Goal: Transaction & Acquisition: Purchase product/service

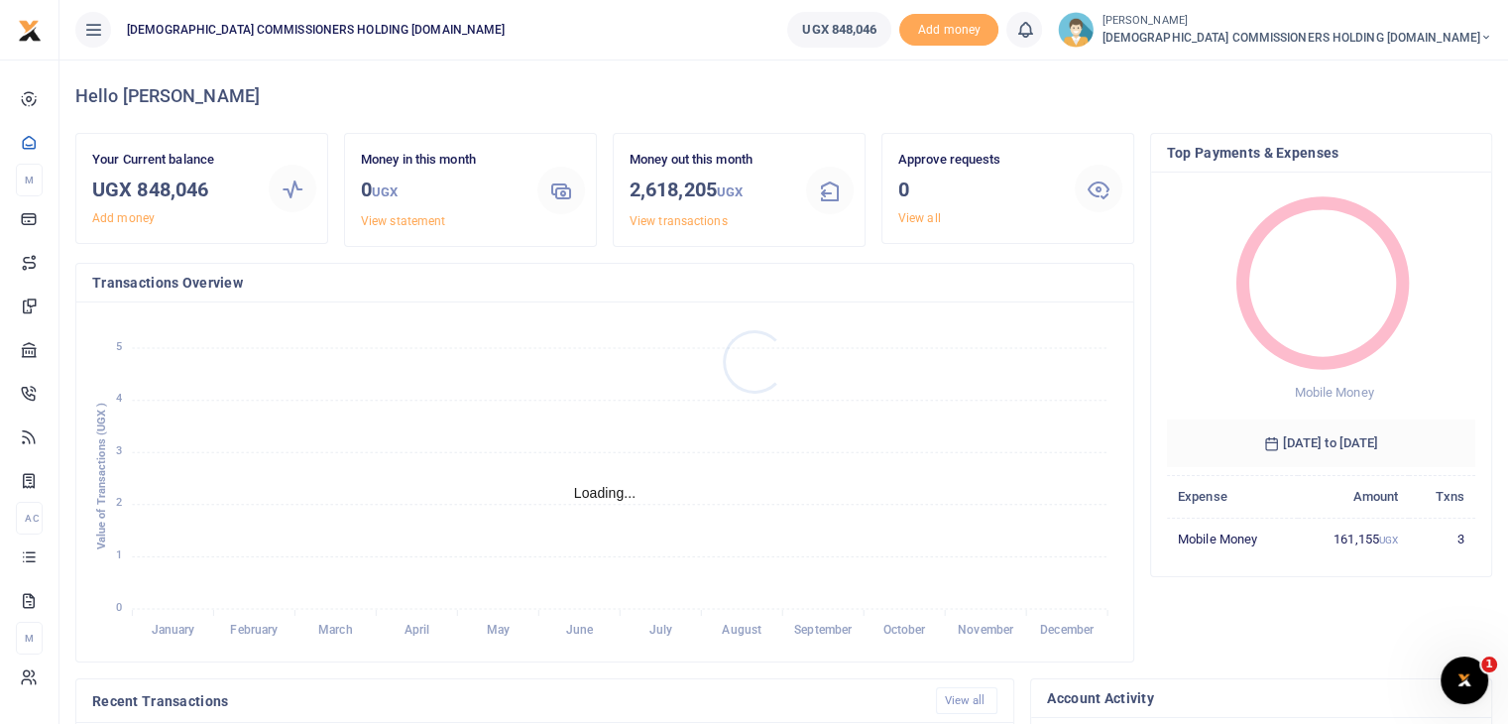
scroll to position [16, 16]
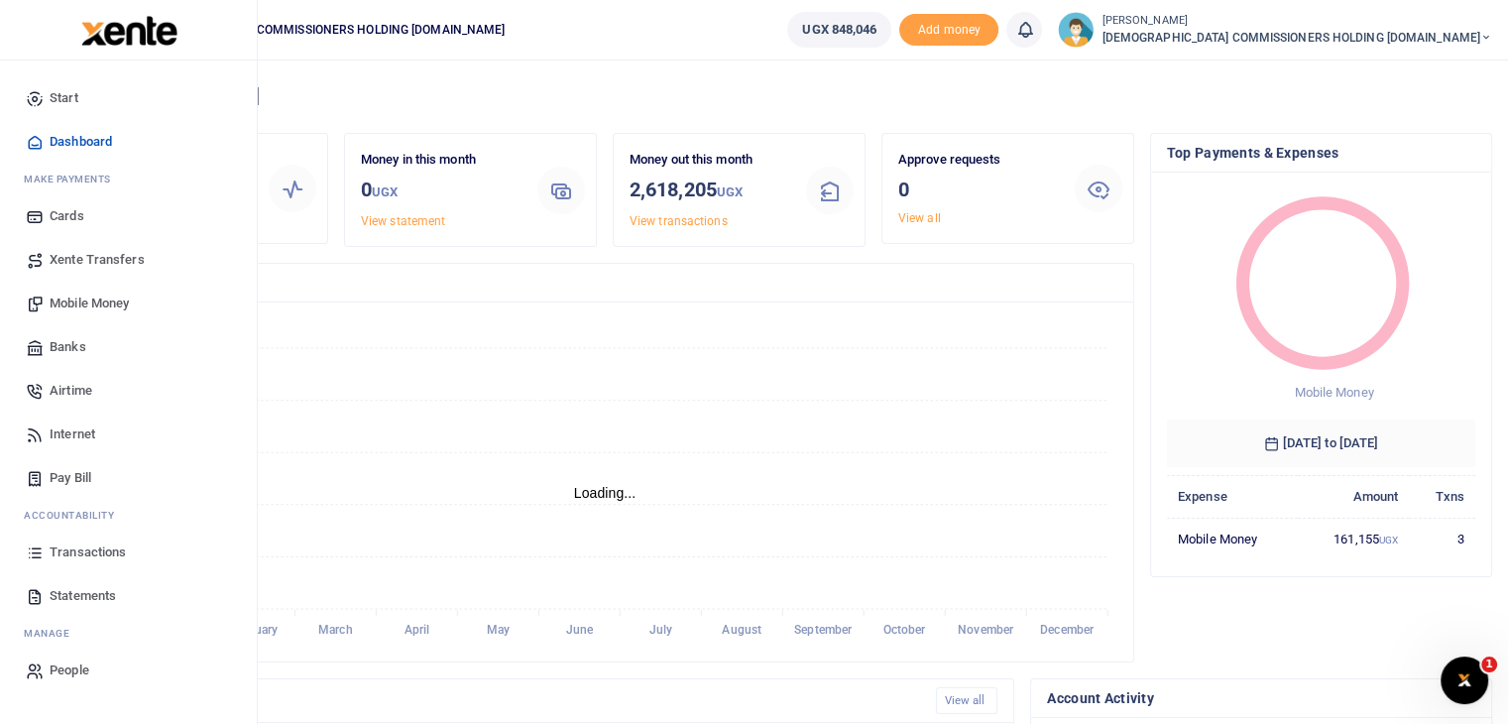
click at [79, 297] on span "Mobile Money" at bounding box center [89, 303] width 79 height 20
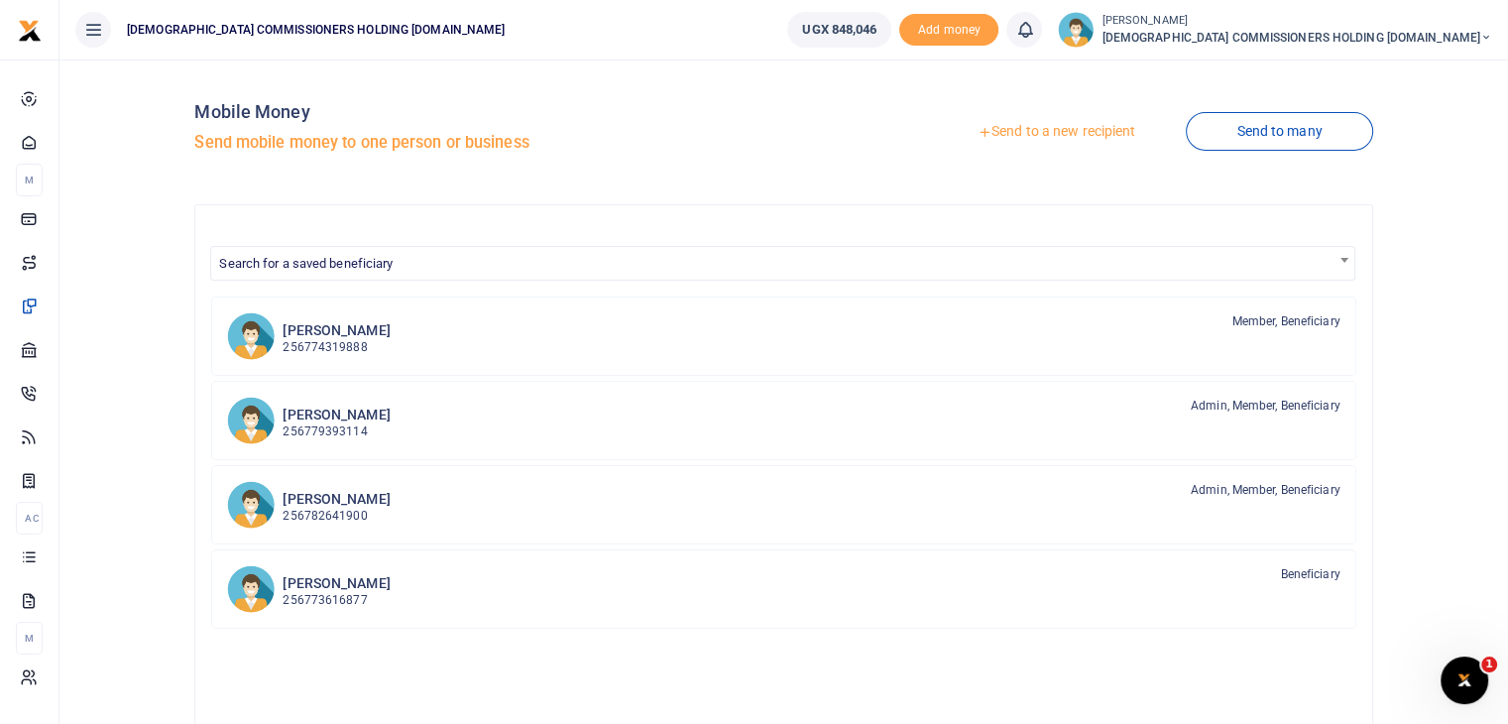
click at [1063, 124] on link "Send to a new recipient" at bounding box center [1056, 132] width 259 height 36
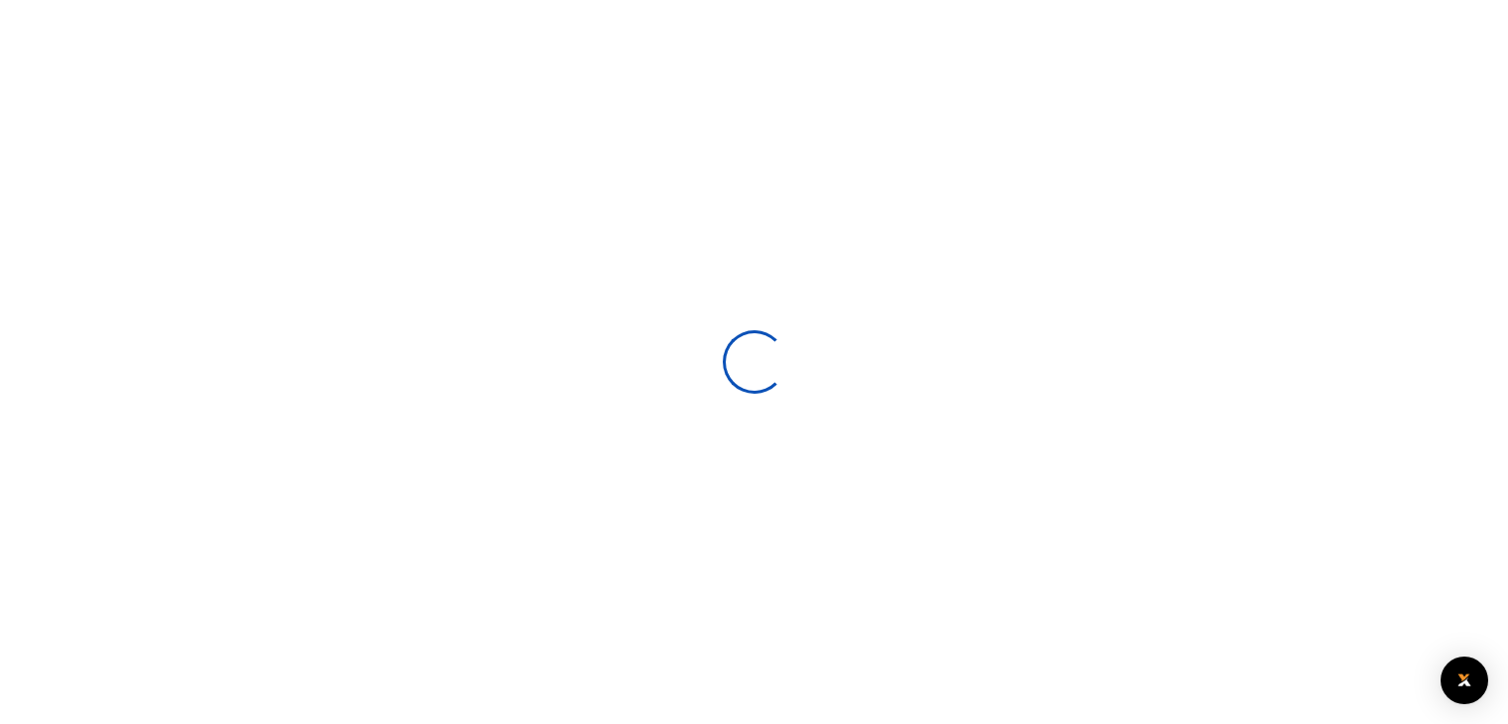
select select
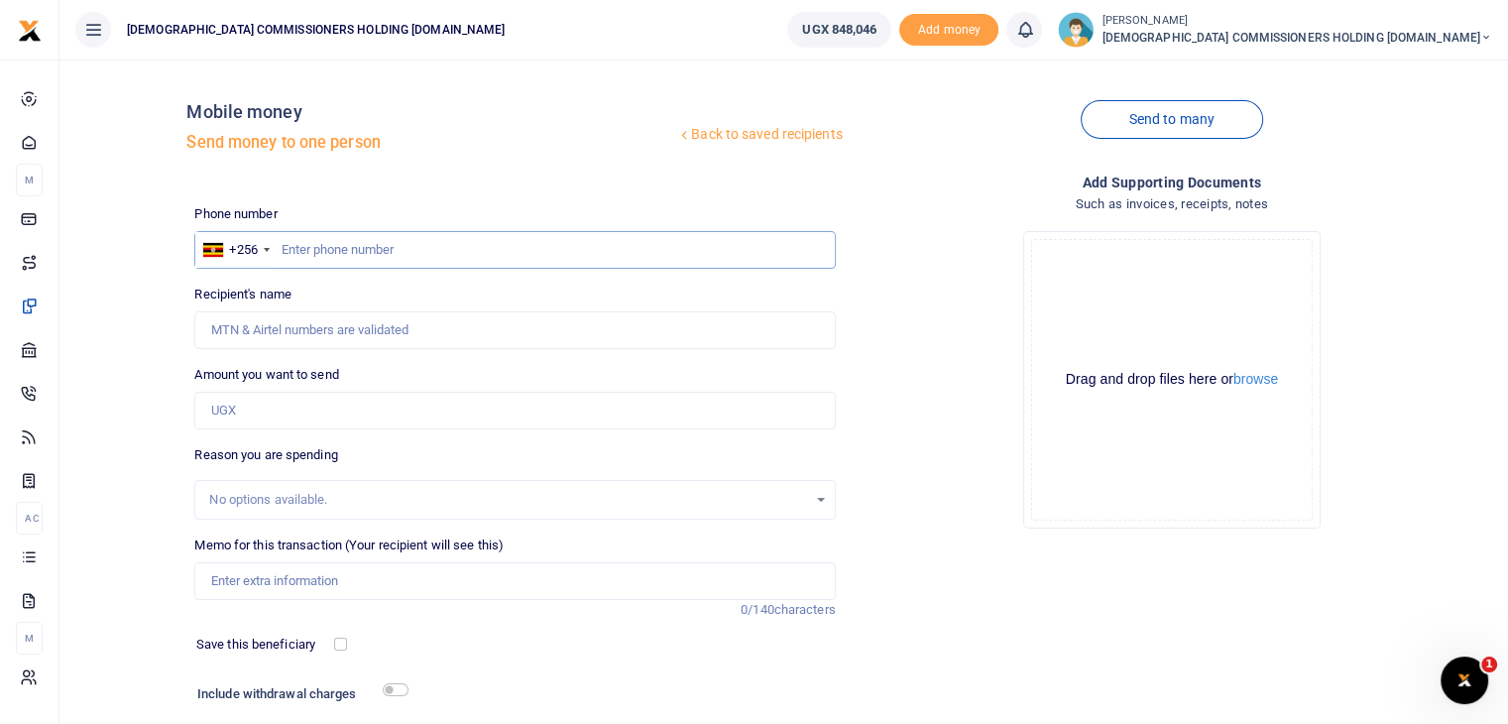
click at [365, 245] on input "text" at bounding box center [514, 250] width 640 height 38
type input "783899207"
type input "Nabaasa [PERSON_NAME]"
type input "783899207"
click at [246, 413] on input "Amount you want to send" at bounding box center [514, 411] width 640 height 38
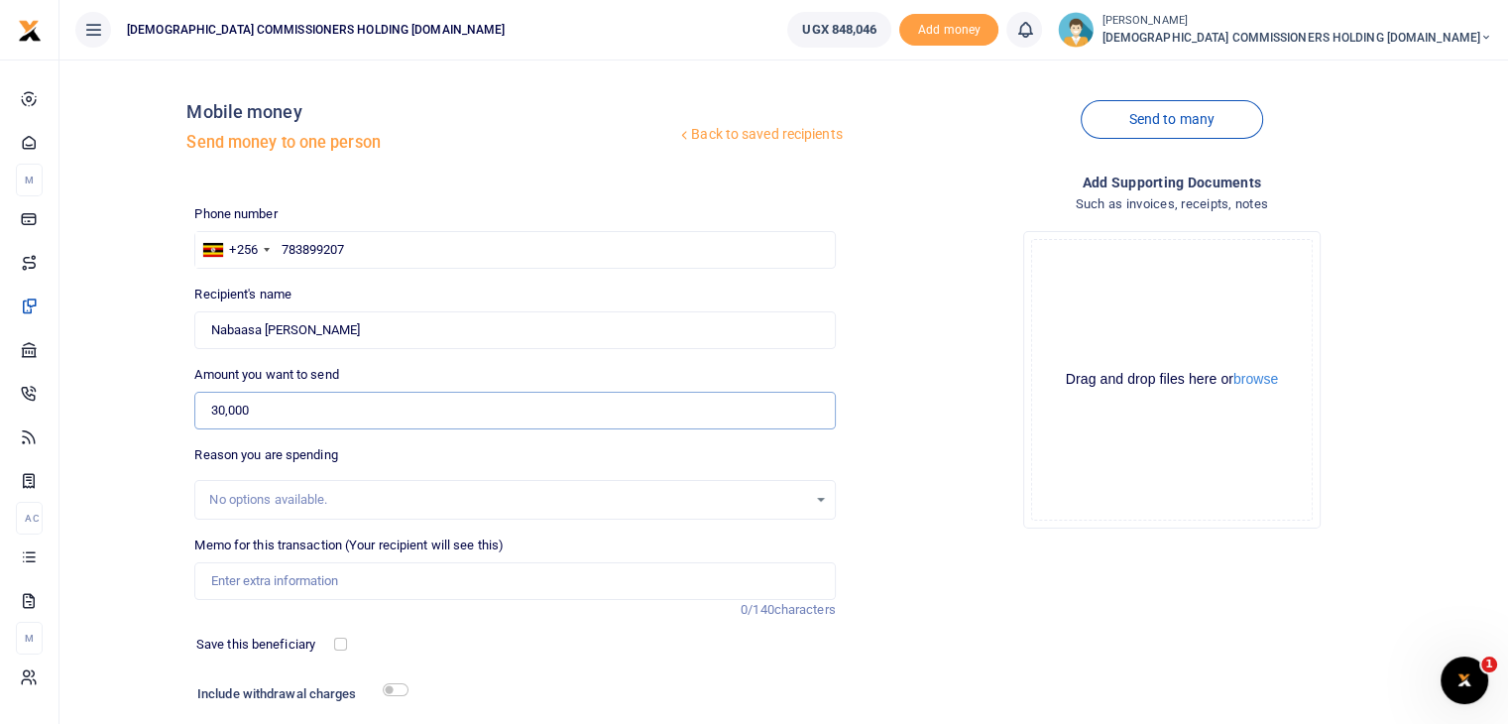
type input "30,000"
click at [243, 577] on input "Memo for this transaction (Your recipient will see this)" at bounding box center [514, 581] width 640 height 38
click at [243, 577] on input "T" at bounding box center [514, 581] width 640 height 38
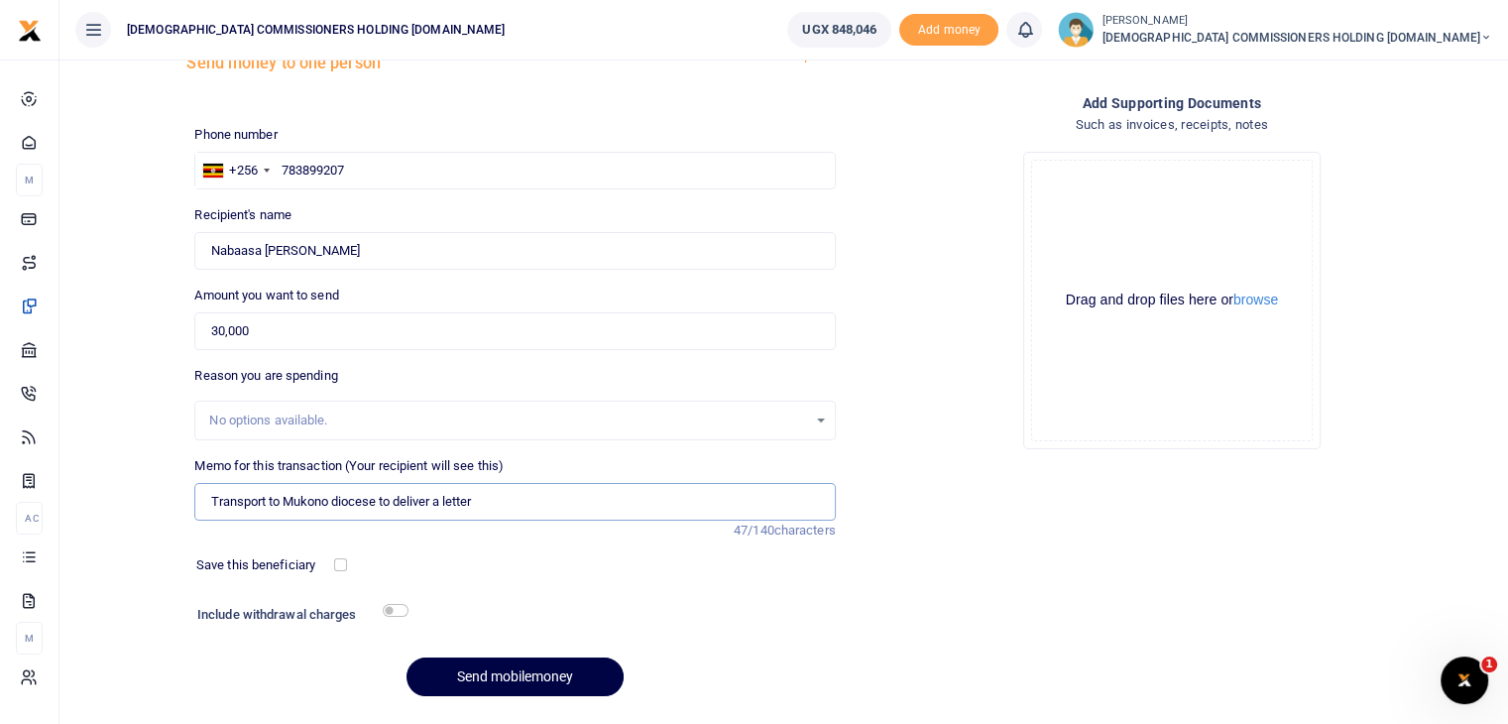
scroll to position [119, 0]
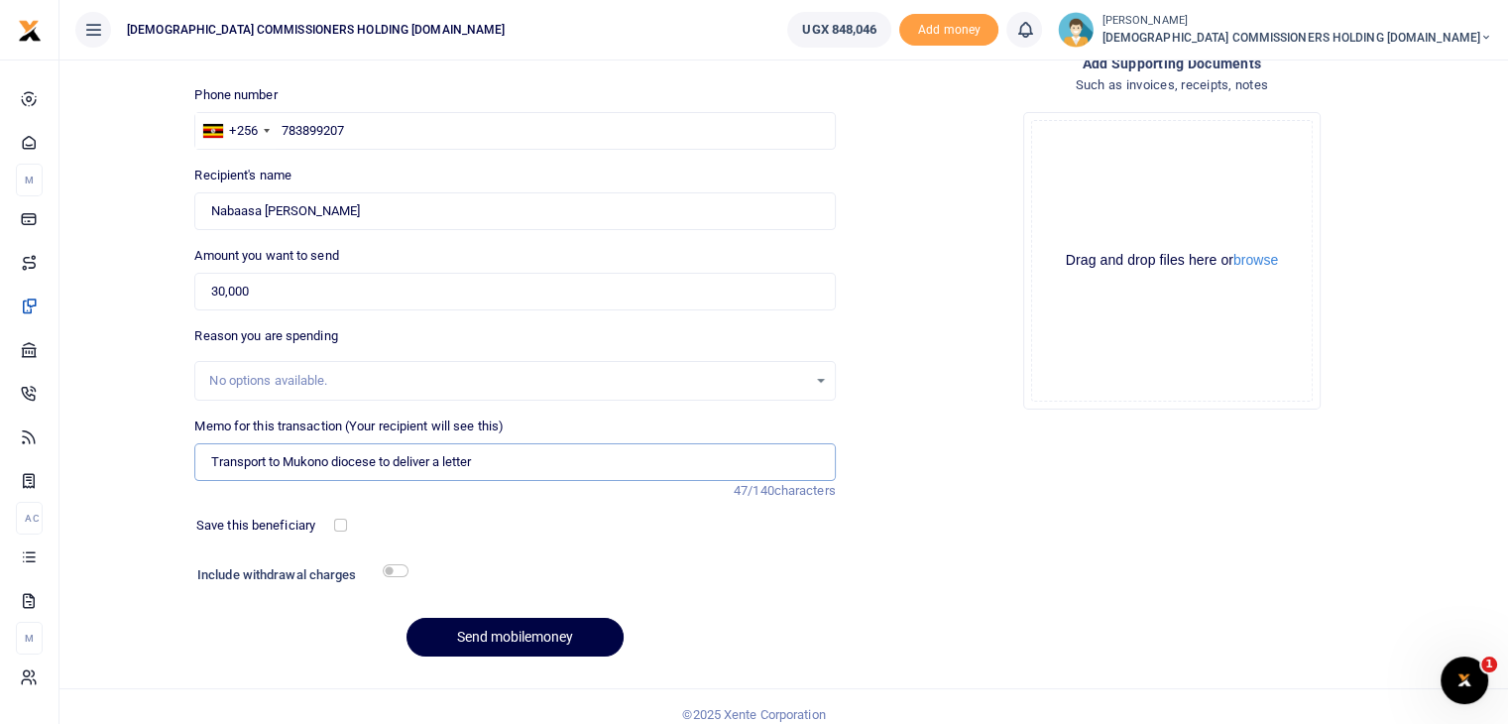
type input "Transport to Mukono diocese to deliver a letter"
click at [400, 568] on input "checkbox" at bounding box center [396, 570] width 26 height 13
checkbox input "true"
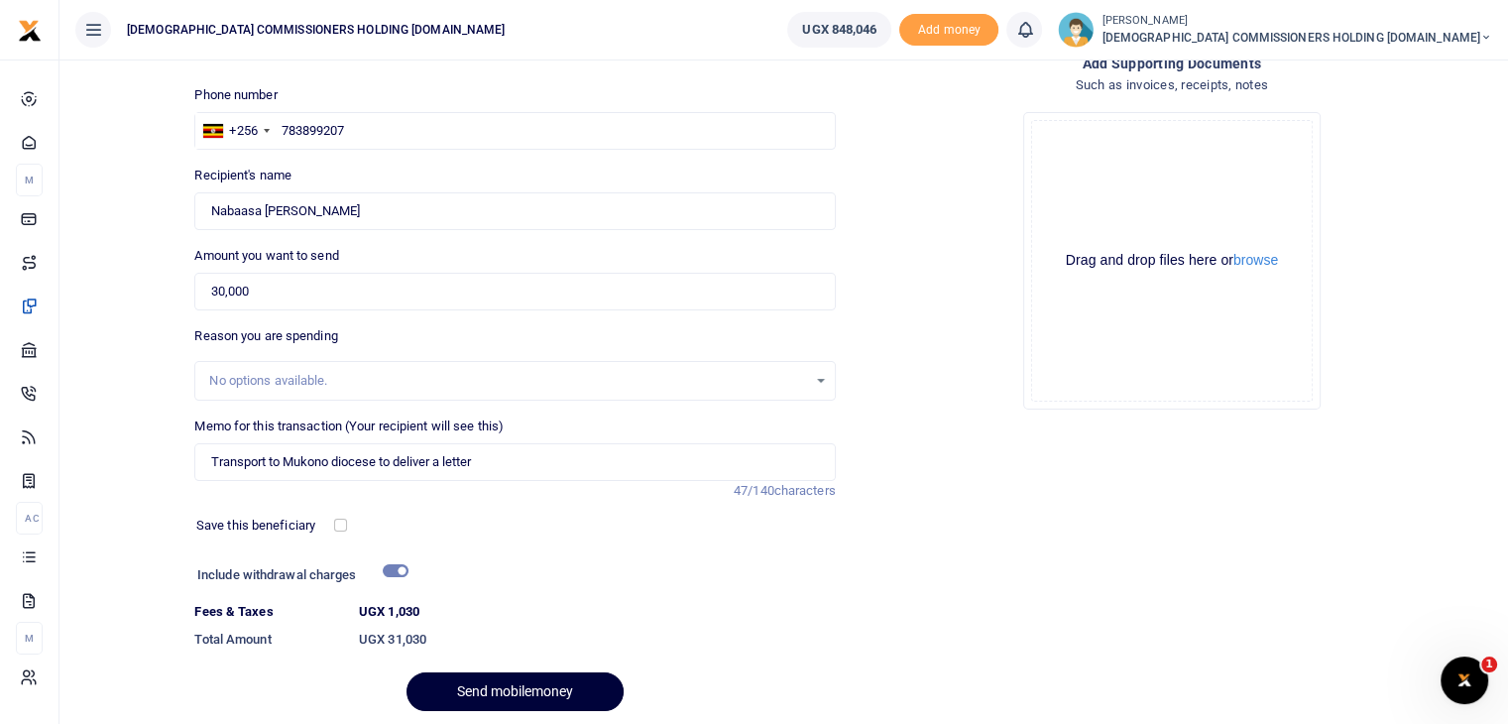
click at [501, 685] on button "Send mobilemoney" at bounding box center [514, 691] width 217 height 39
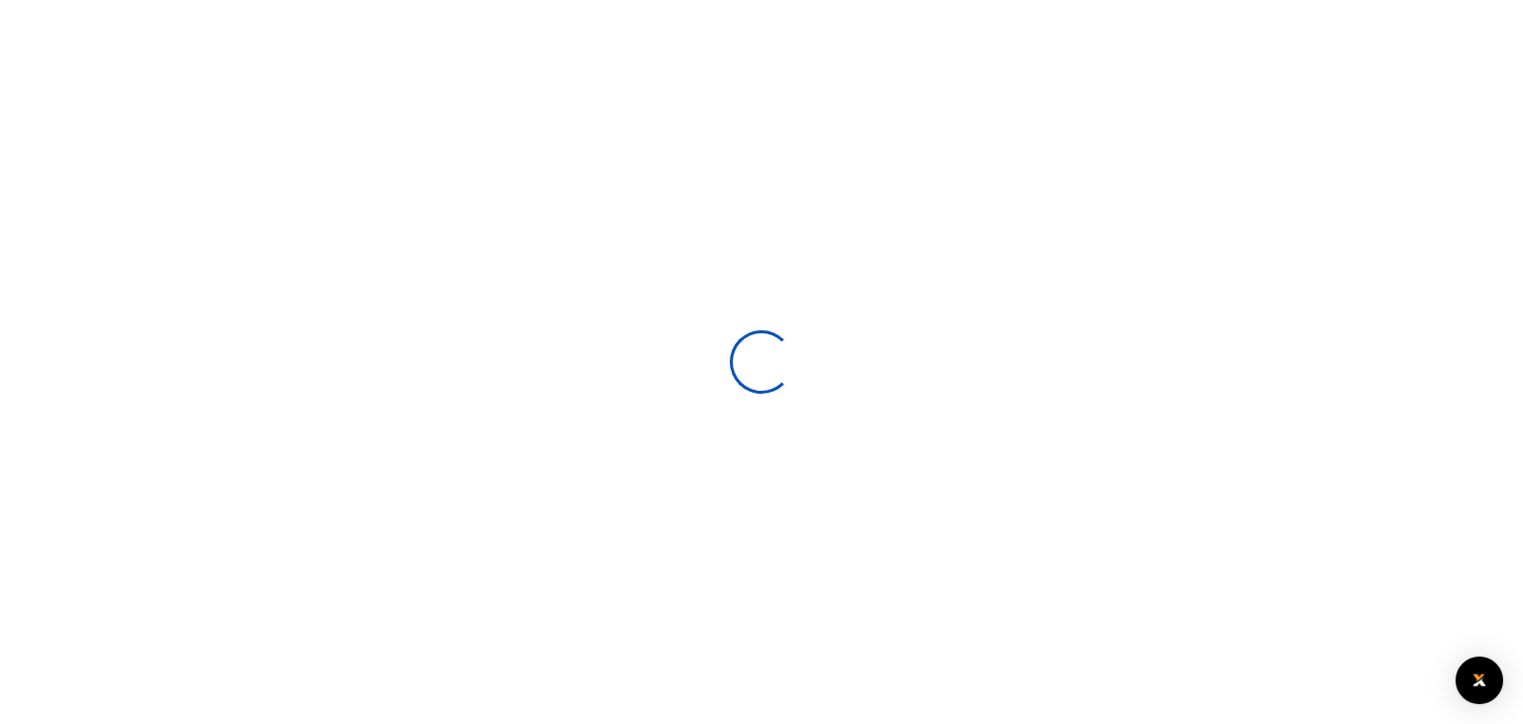
select select
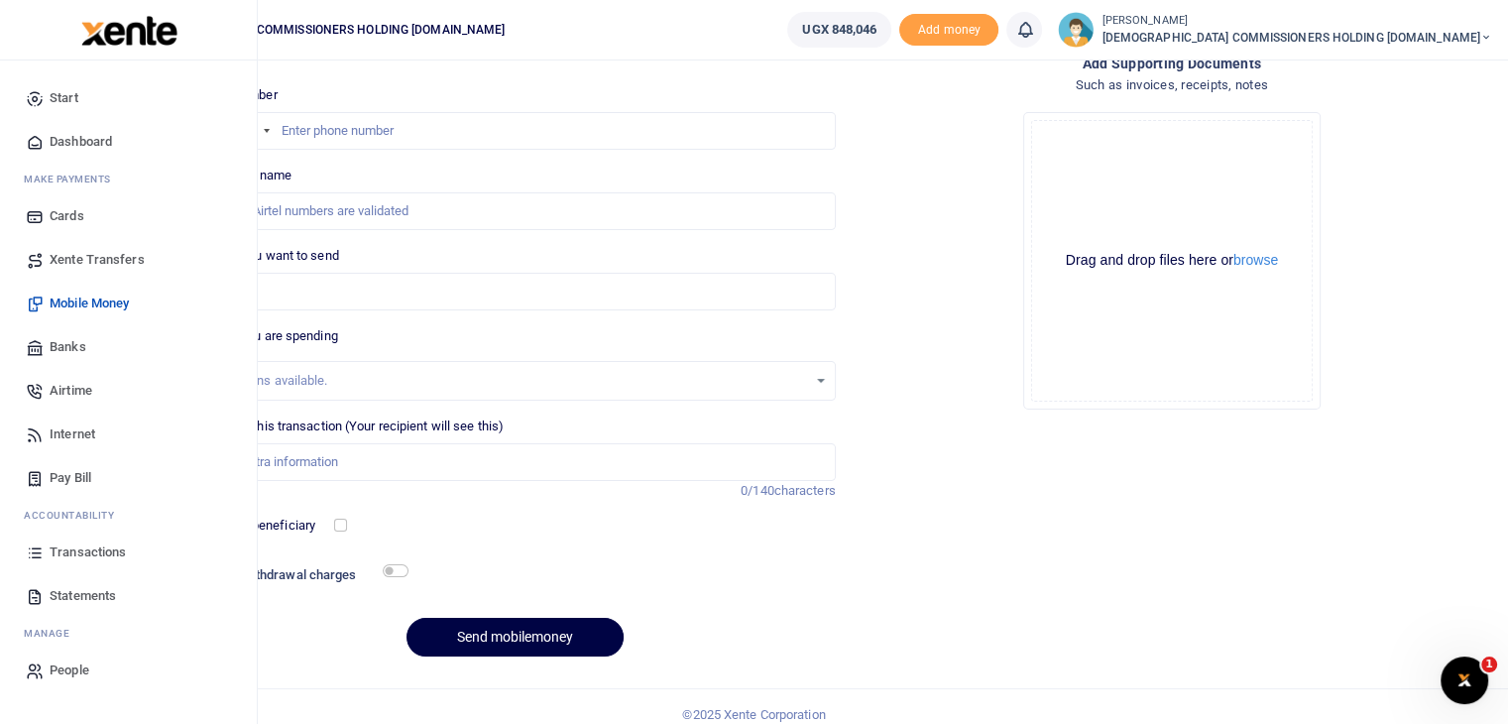
click at [89, 552] on span "Transactions" at bounding box center [88, 552] width 76 height 20
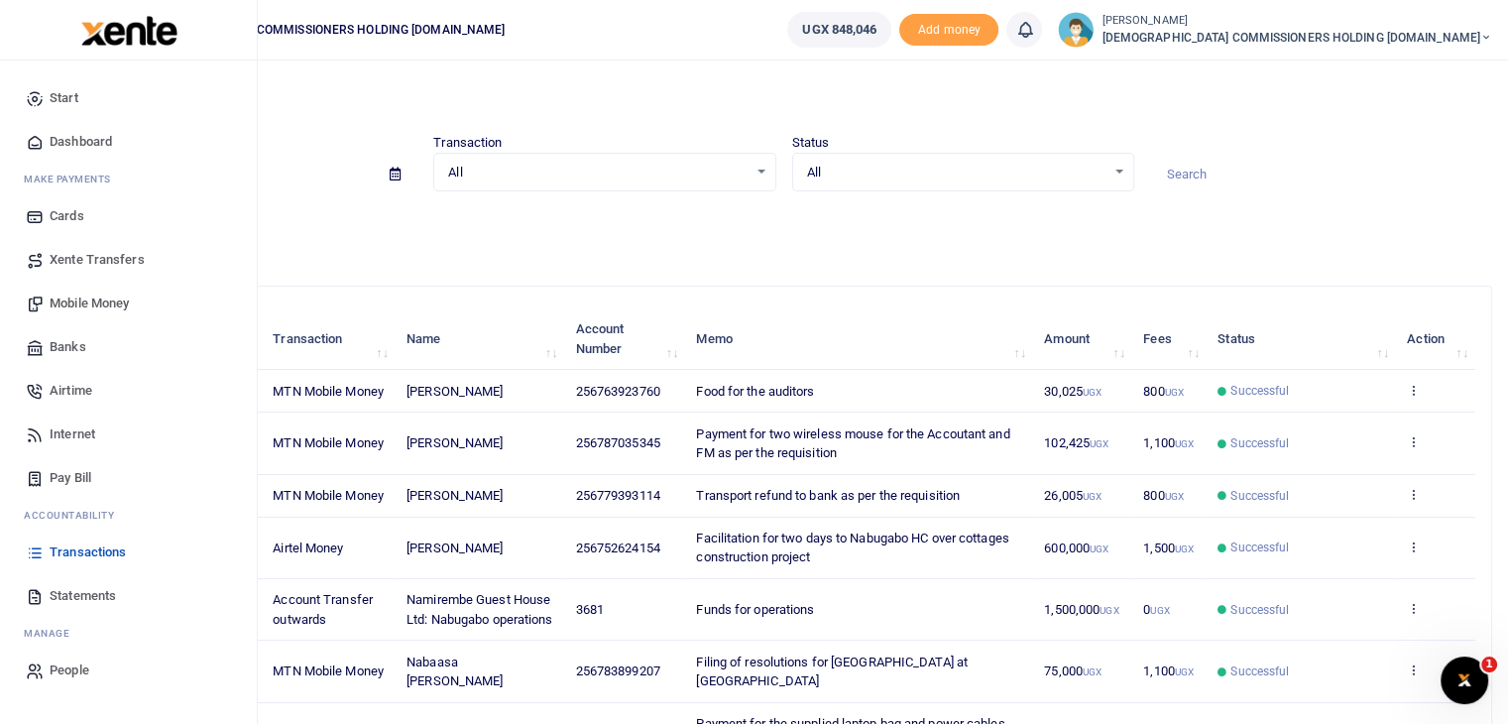
click at [67, 302] on span "Mobile Money" at bounding box center [89, 303] width 79 height 20
